Goal: Transaction & Acquisition: Purchase product/service

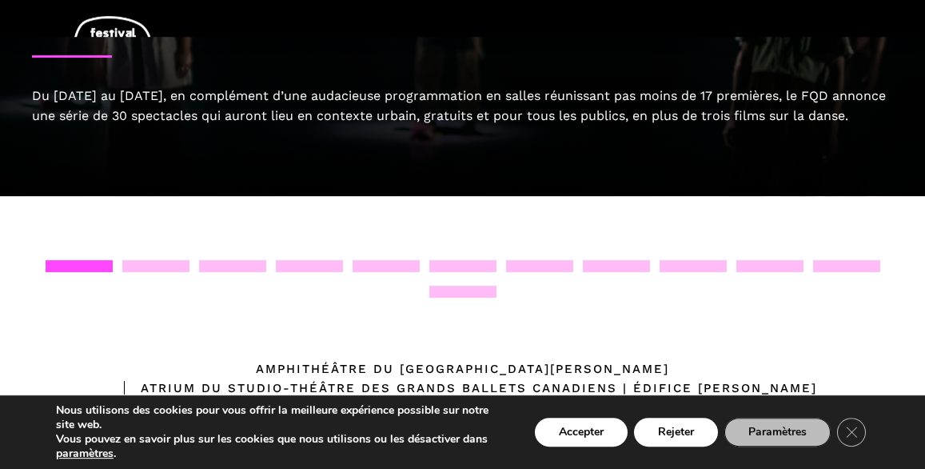
scroll to position [189, 0]
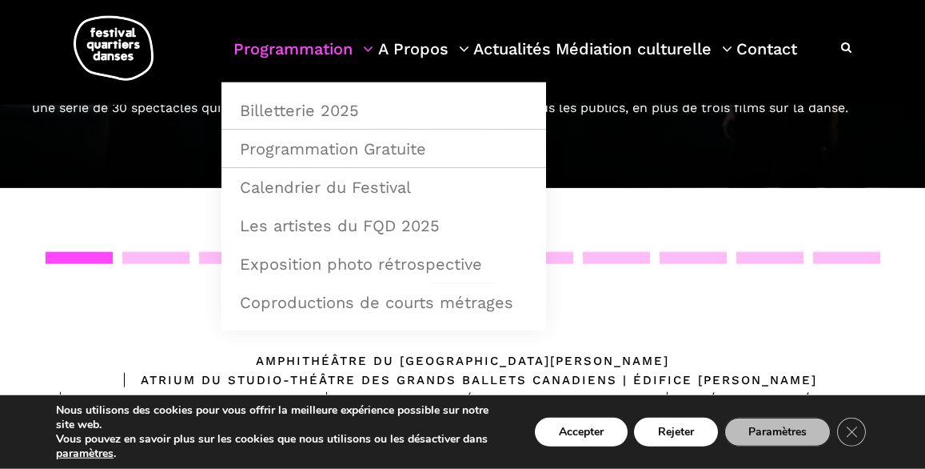
click at [279, 54] on link "Programmation" at bounding box center [303, 58] width 140 height 47
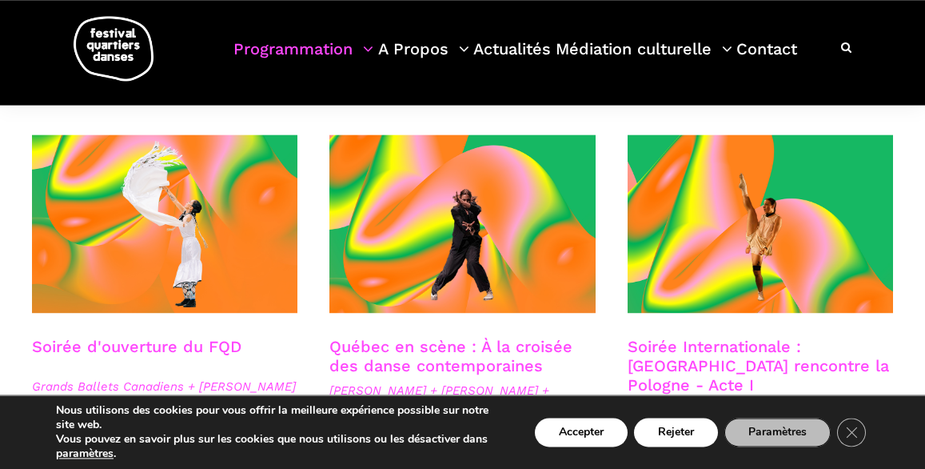
scroll to position [466, 0]
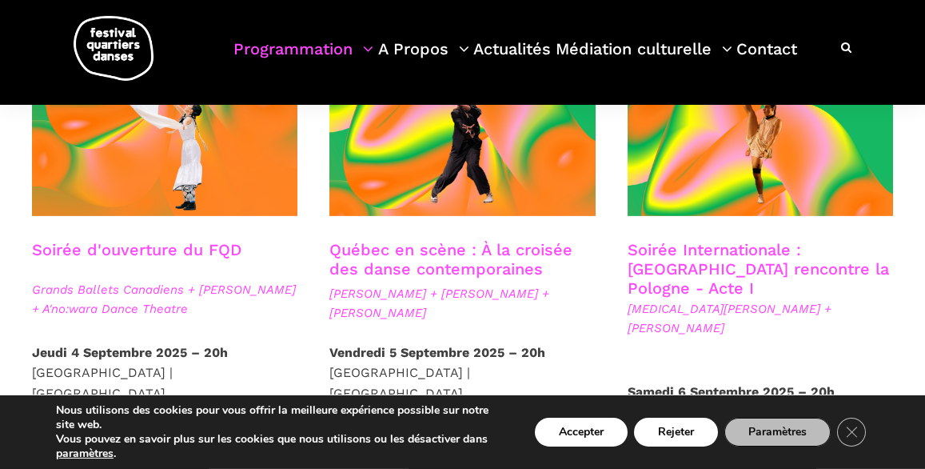
click at [606, 210] on div at bounding box center [461, 139] width 297 height 202
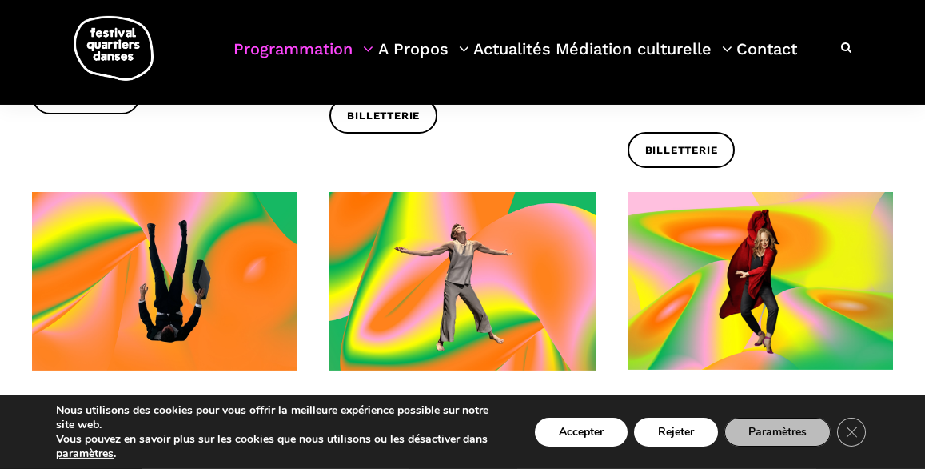
scroll to position [1745, 0]
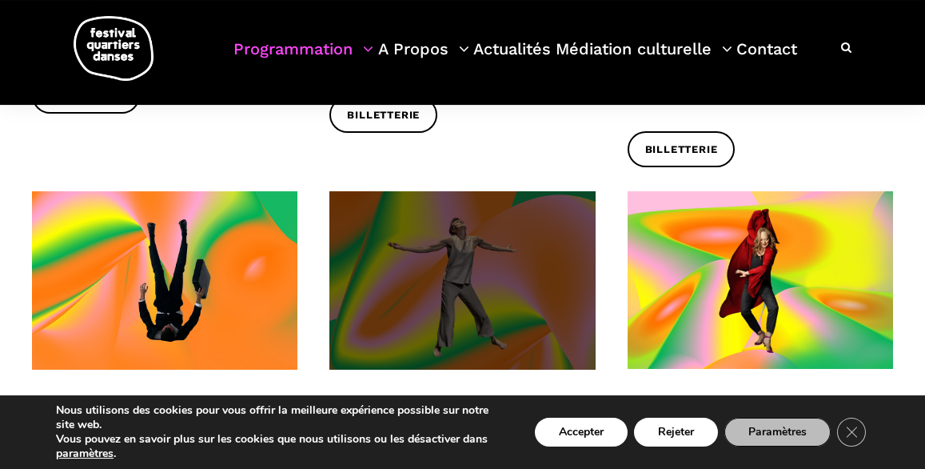
click at [445, 233] on span at bounding box center [461, 280] width 265 height 178
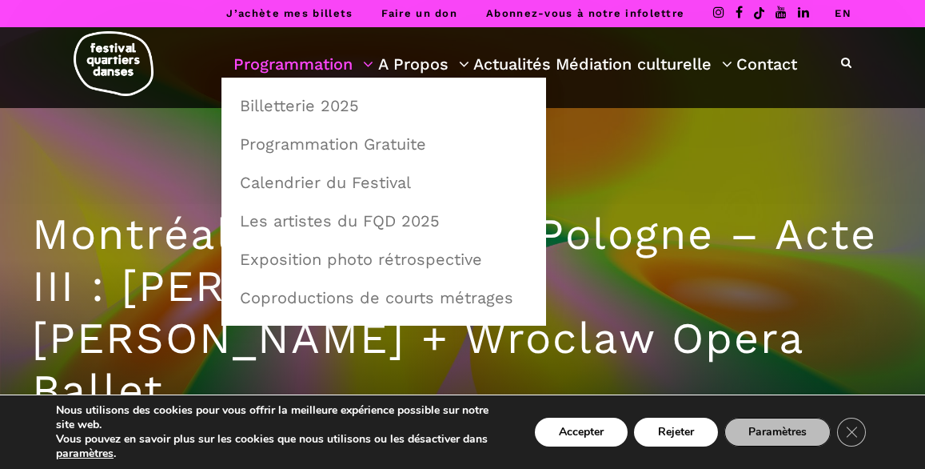
click at [261, 62] on link "Programmation" at bounding box center [303, 63] width 140 height 27
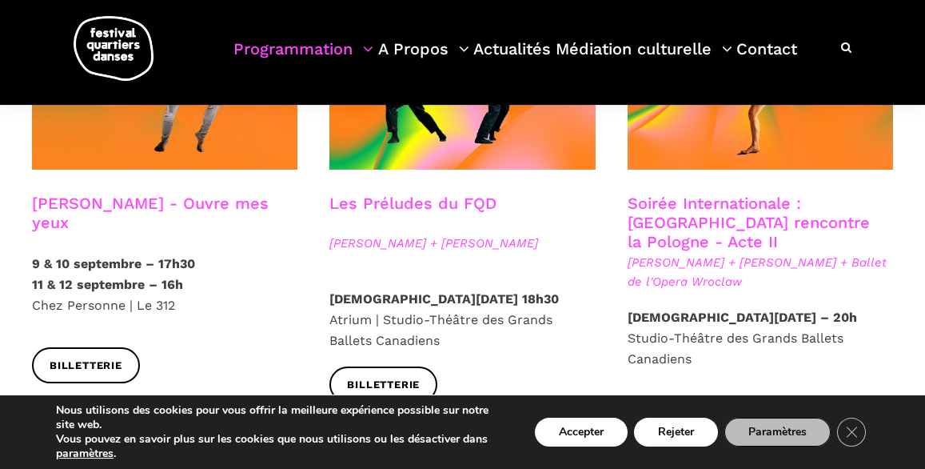
scroll to position [1482, 0]
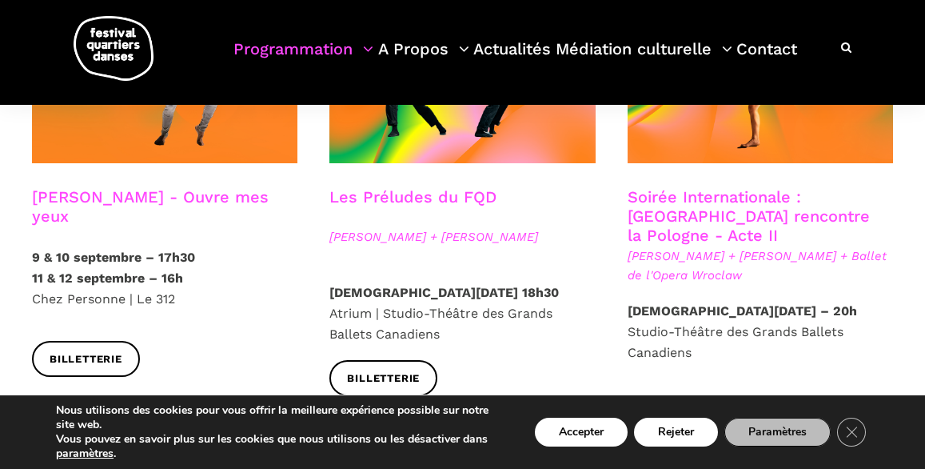
click at [541, 282] on p "Jeudi 11 Septembre 2025 – 18h30 Atrium | Studio-Théâtre des Grands Ballets Cana…" at bounding box center [461, 313] width 265 height 62
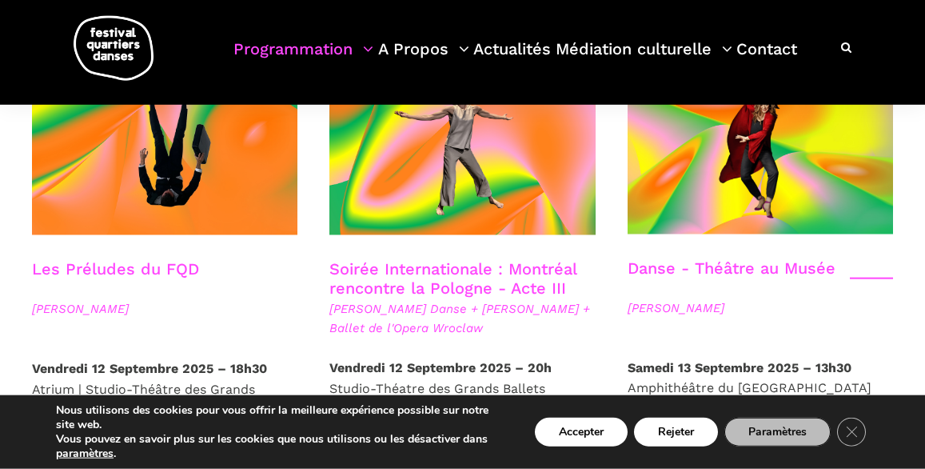
scroll to position [1874, 0]
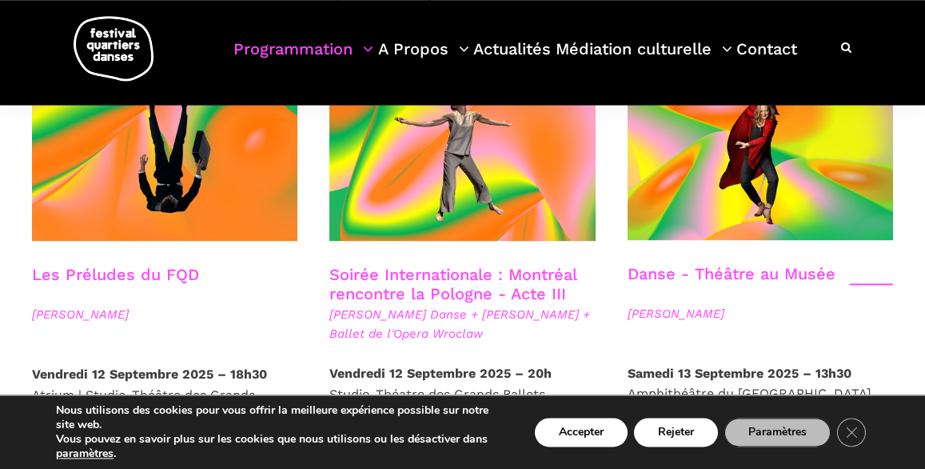
click at [110, 265] on link "Les Préludes du FQD" at bounding box center [115, 274] width 167 height 19
click at [405, 265] on link "Soirée Internationale : Montréal rencontre la Pologne - Acte III" at bounding box center [452, 284] width 247 height 38
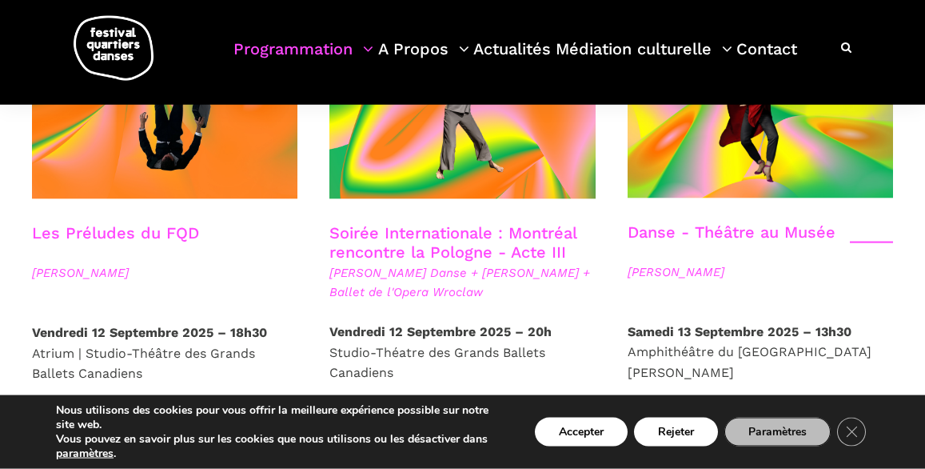
scroll to position [1914, 0]
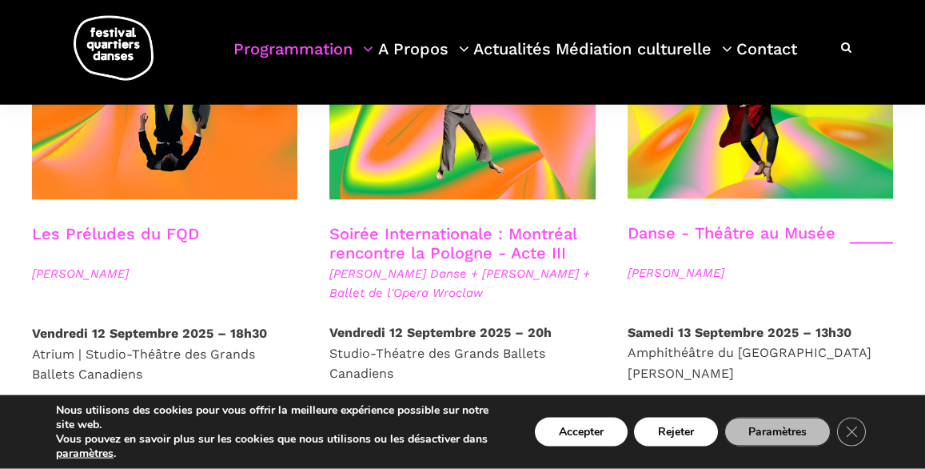
click at [385, 420] on link "Billetterie" at bounding box center [383, 438] width 108 height 36
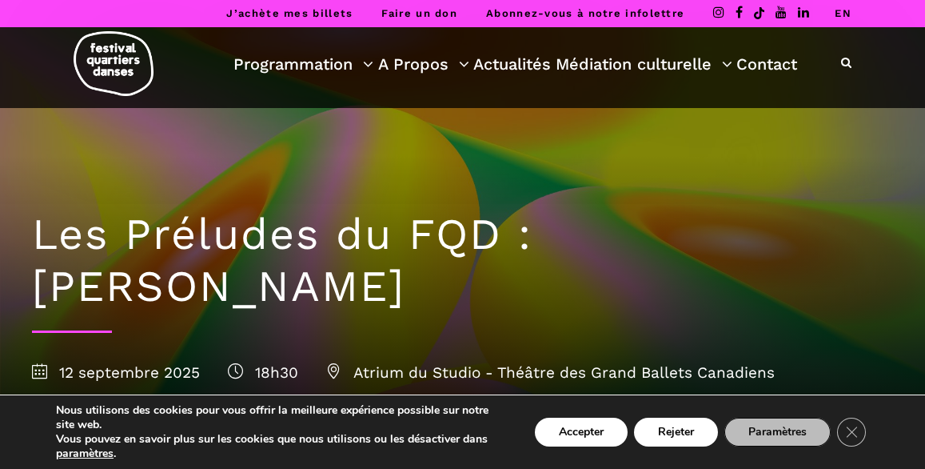
click at [233, 168] on div "Les Préludes du FQD : [PERSON_NAME] [DATE] 18h30 Atrium du Studio - Théâtre des…" at bounding box center [462, 292] width 893 height 369
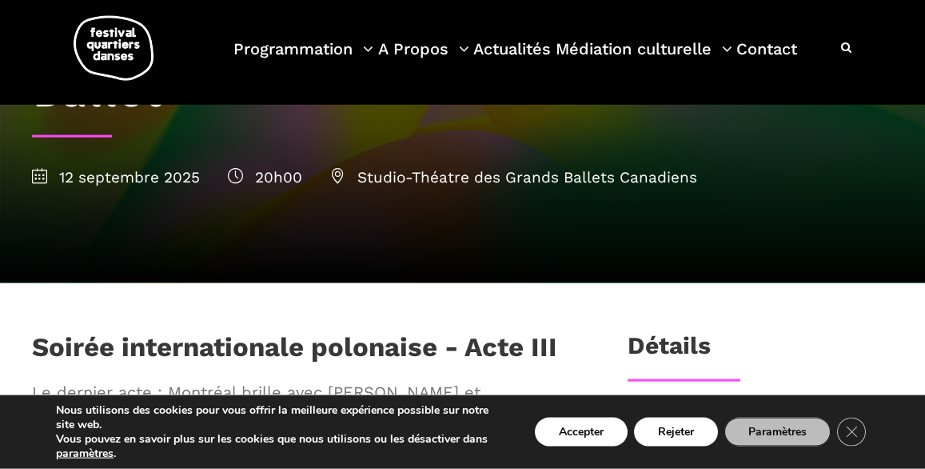
scroll to position [305, 0]
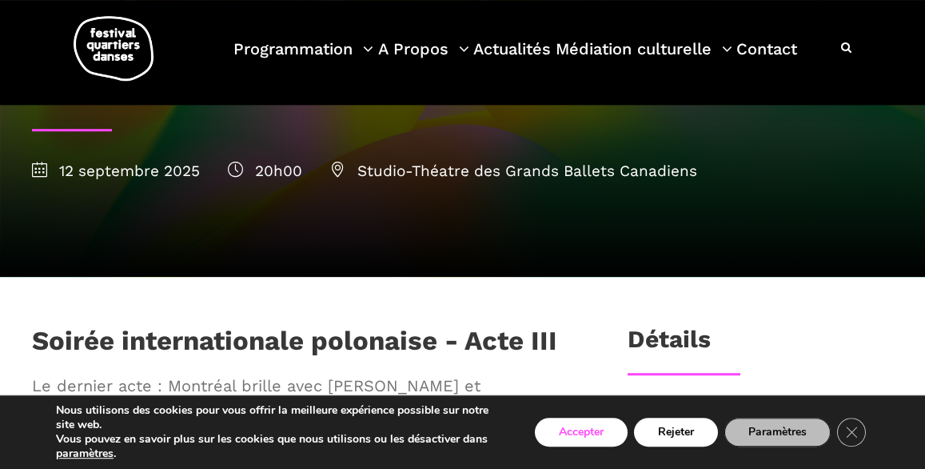
click at [587, 422] on button "Accepter" at bounding box center [581, 431] width 93 height 29
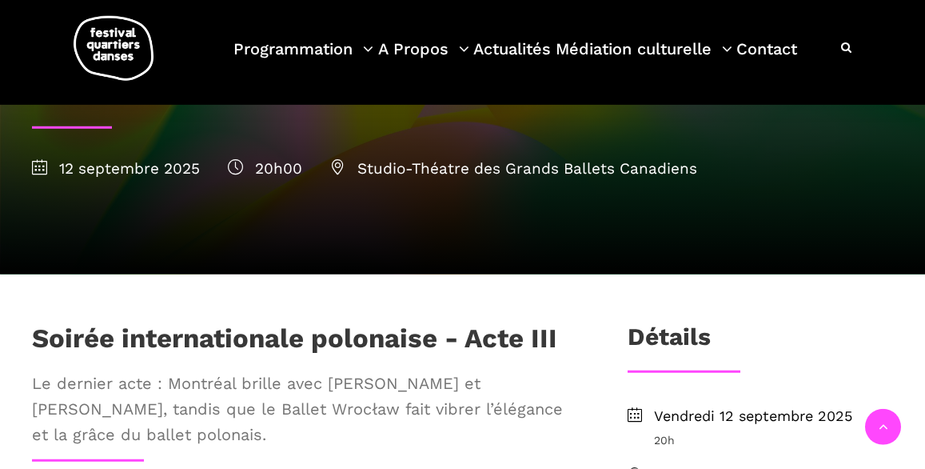
scroll to position [309, 0]
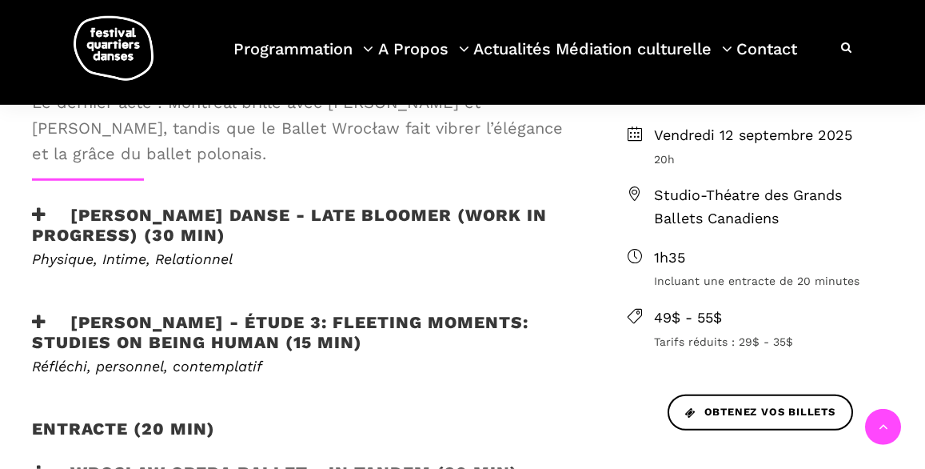
scroll to position [591, 0]
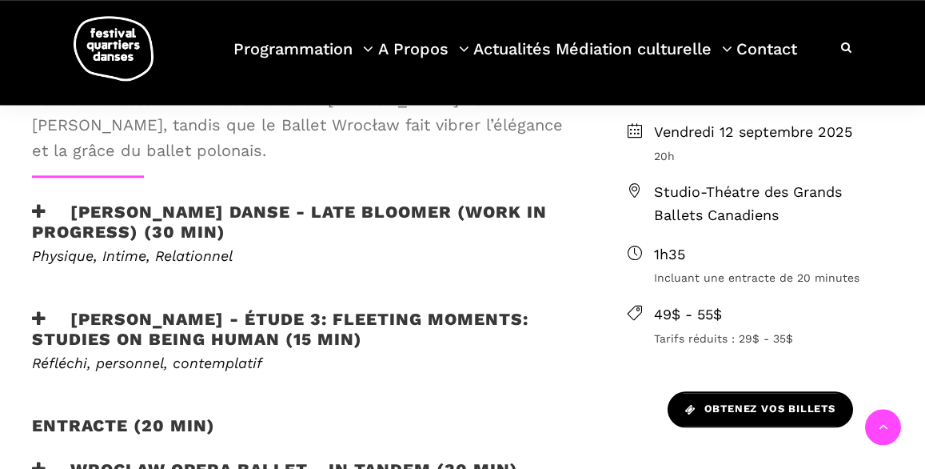
click at [730, 401] on span "Obtenez vos billets" at bounding box center [760, 409] width 150 height 17
